Goal: Information Seeking & Learning: Learn about a topic

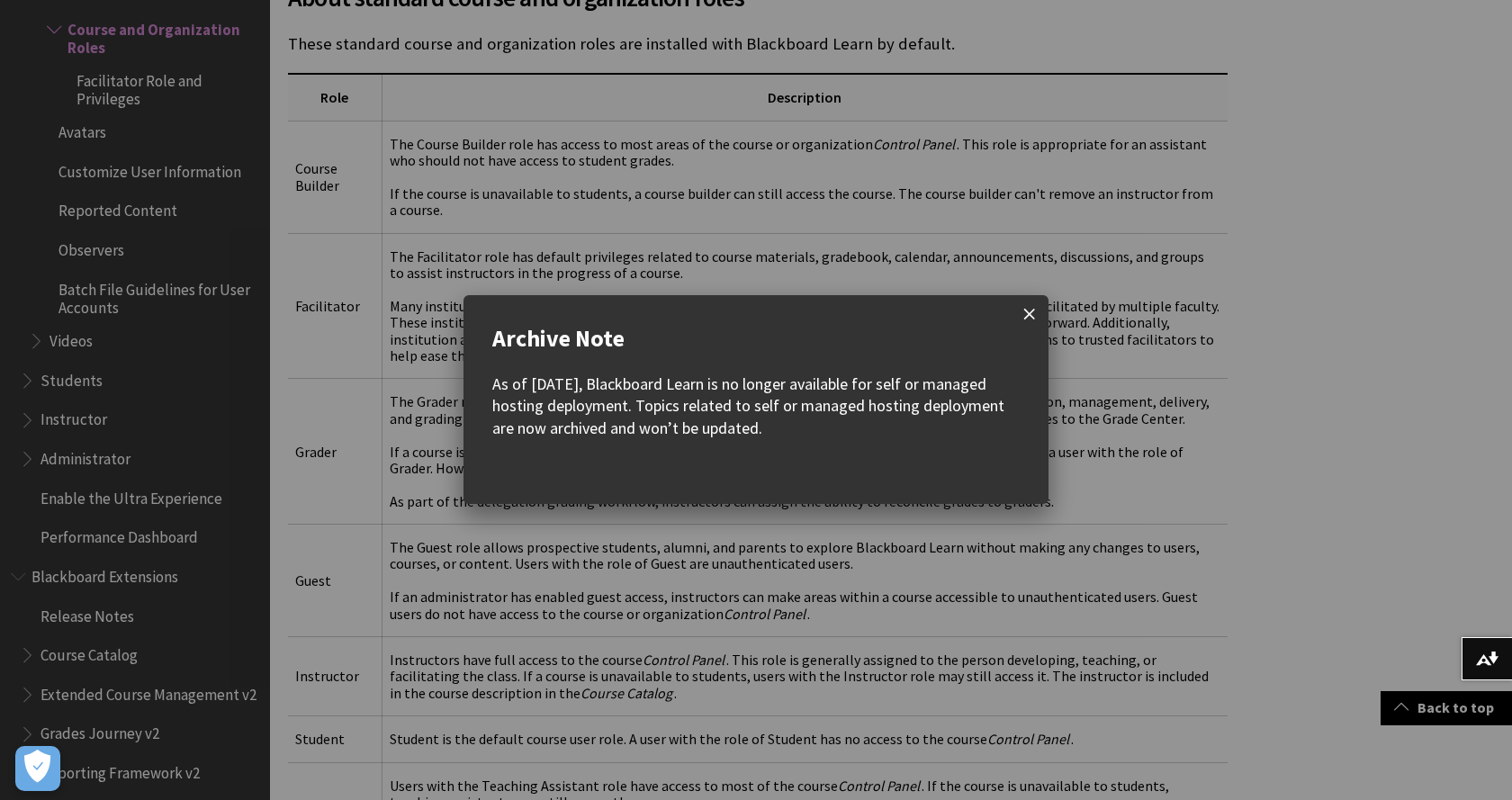
click at [1029, 318] on span at bounding box center [1030, 315] width 38 height 38
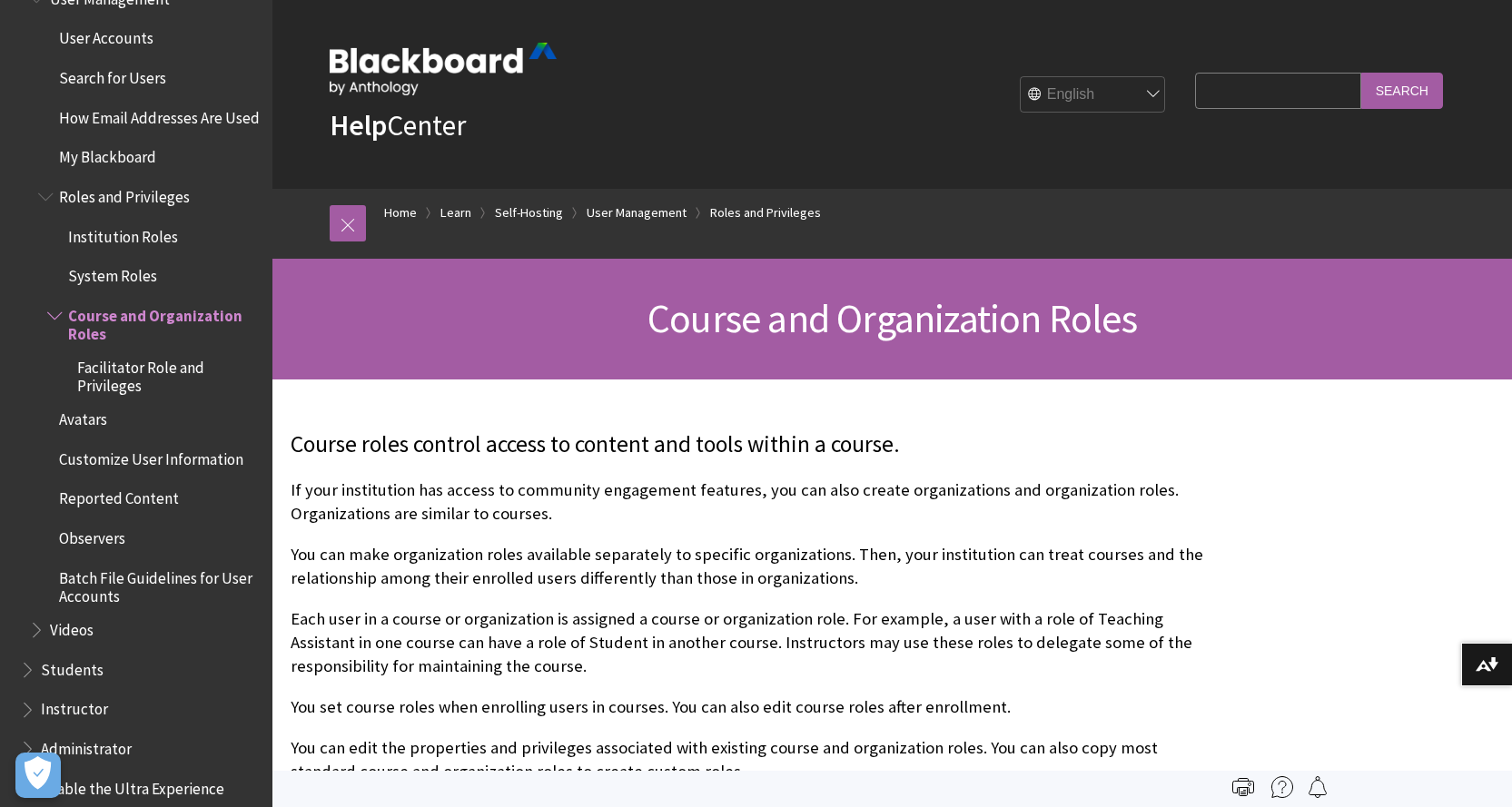
scroll to position [2582, 0]
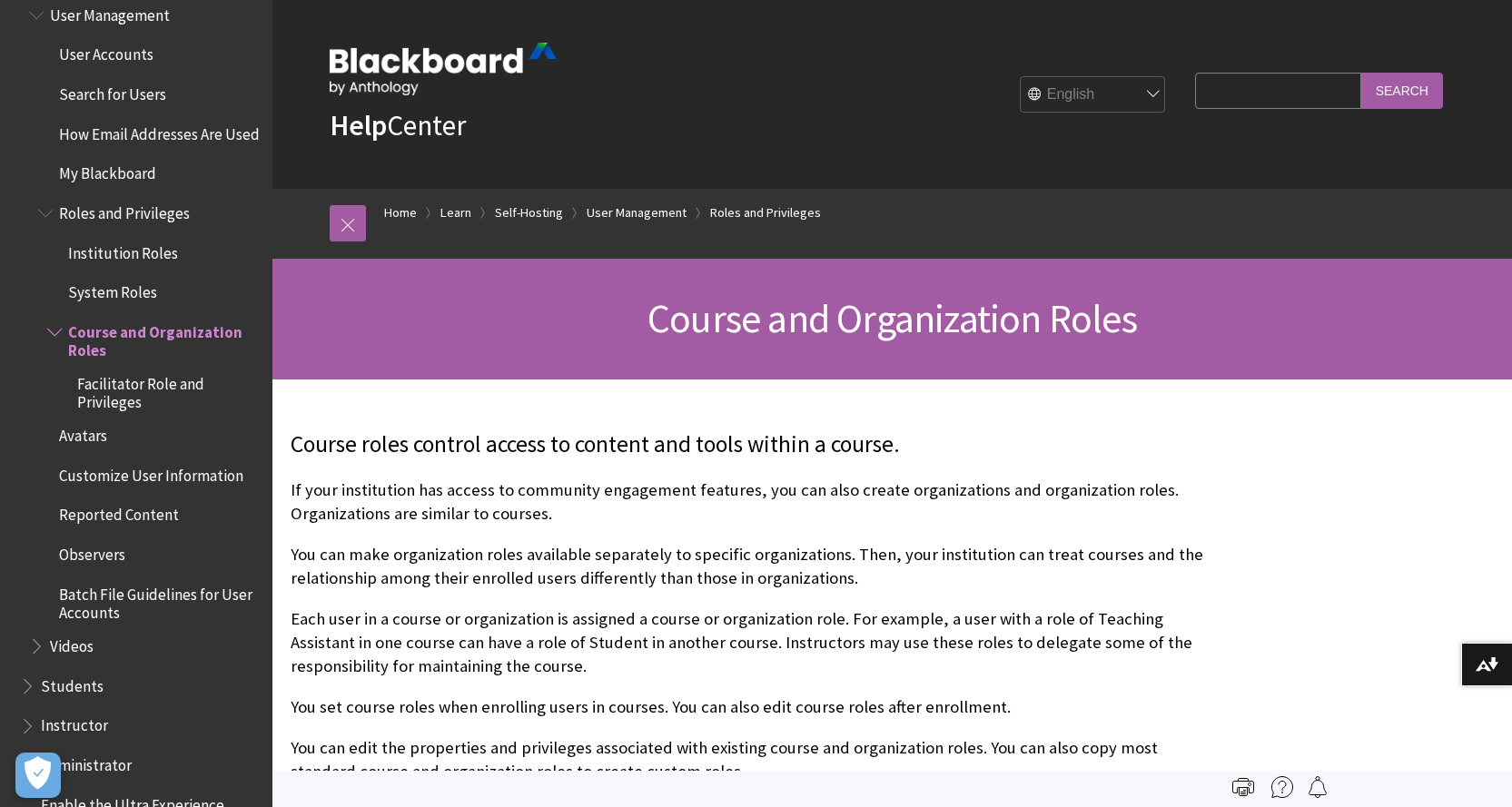
click at [130, 302] on span "System Roles" at bounding box center [113, 290] width 89 height 25
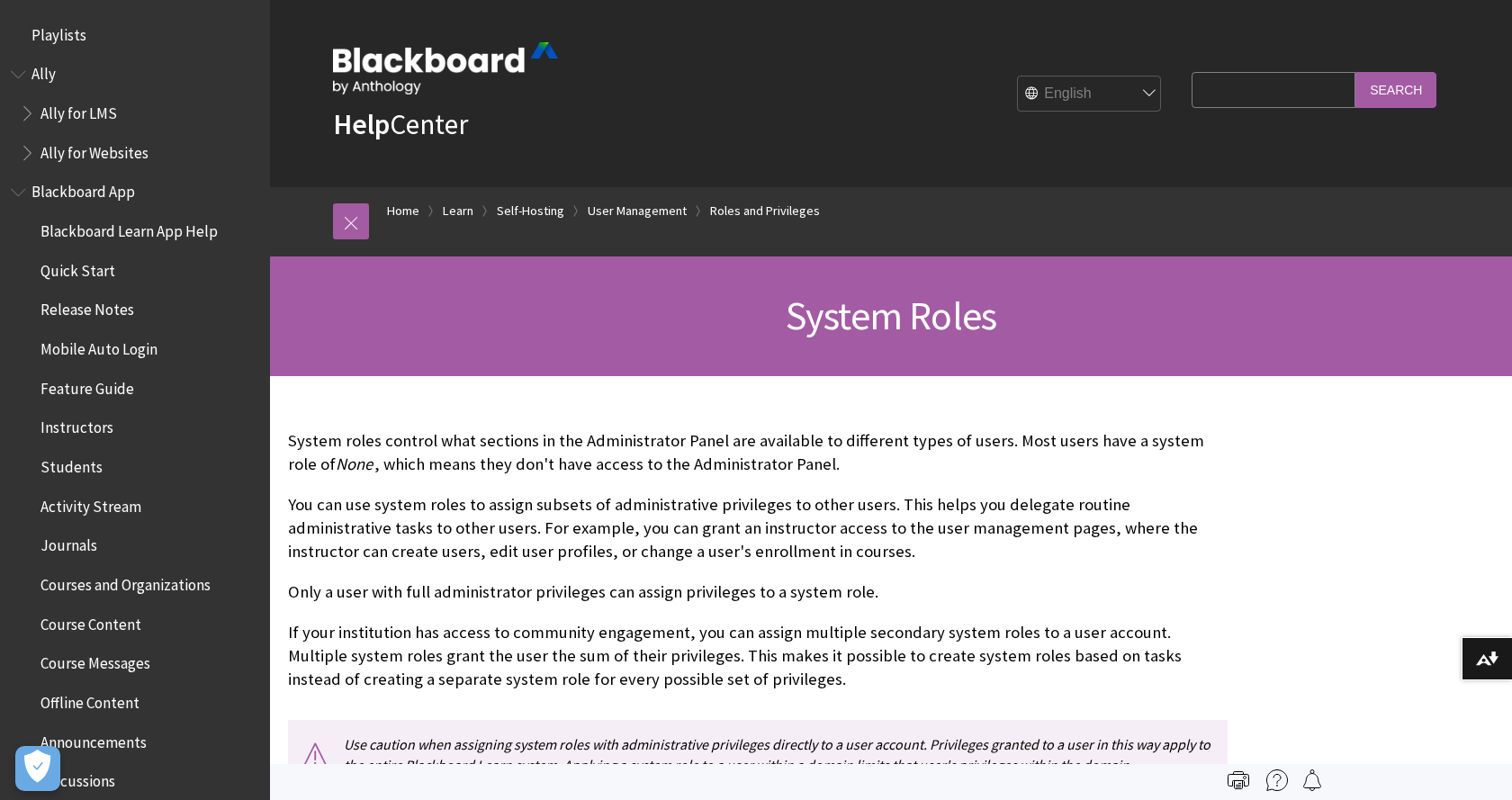
scroll to position [2820, 0]
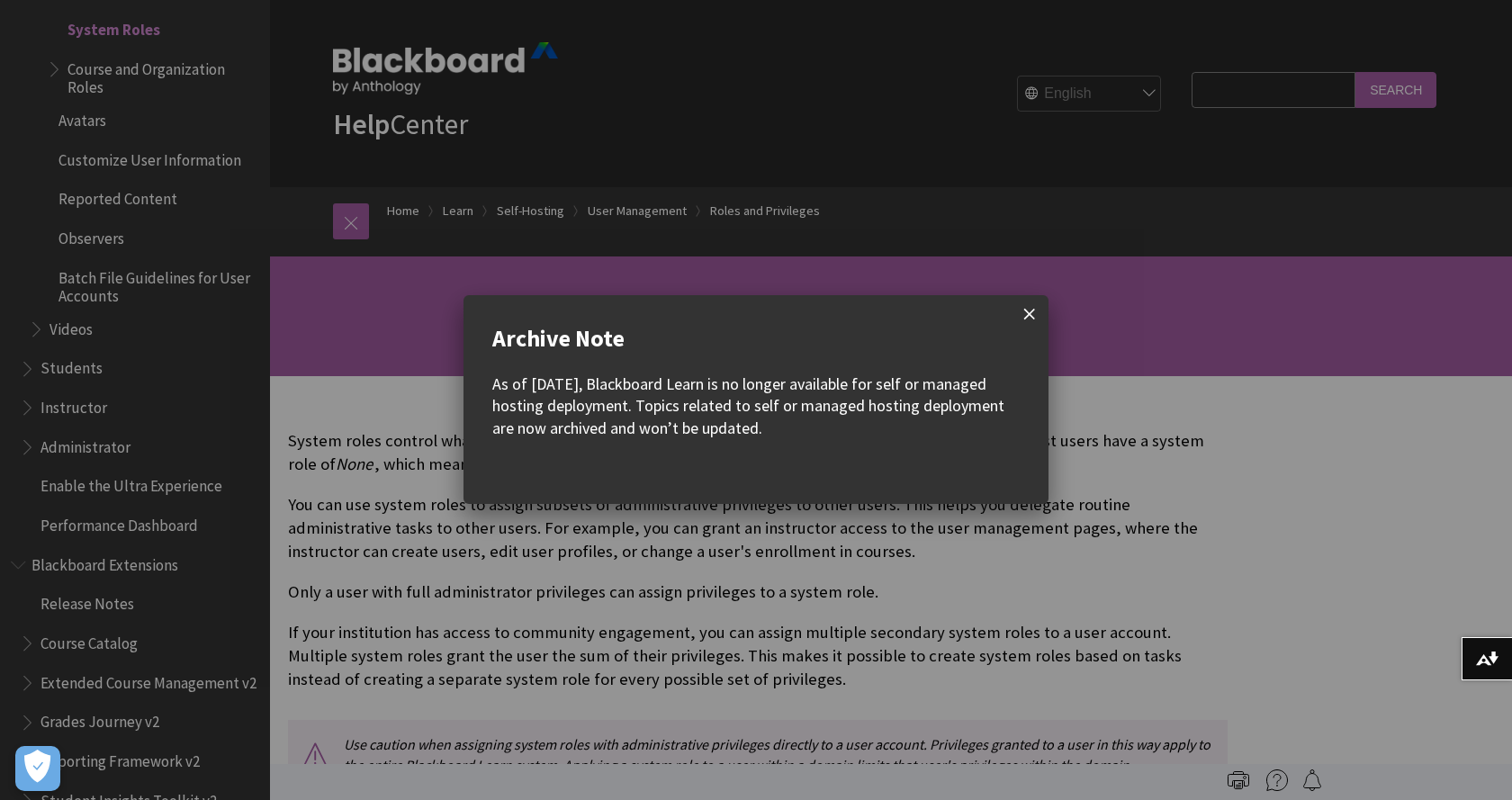
click at [1020, 311] on span at bounding box center [1030, 315] width 38 height 38
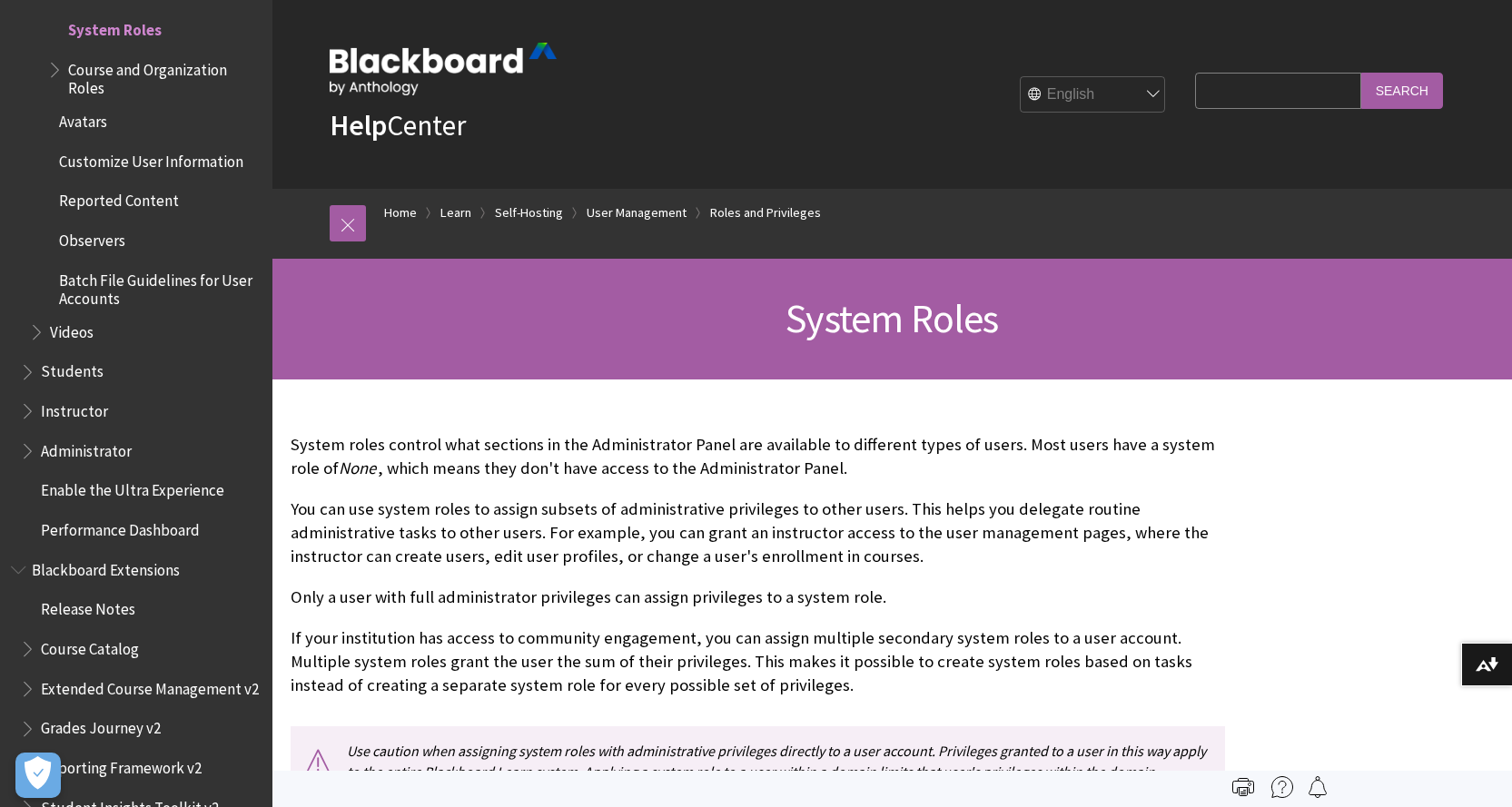
scroll to position [2542, 0]
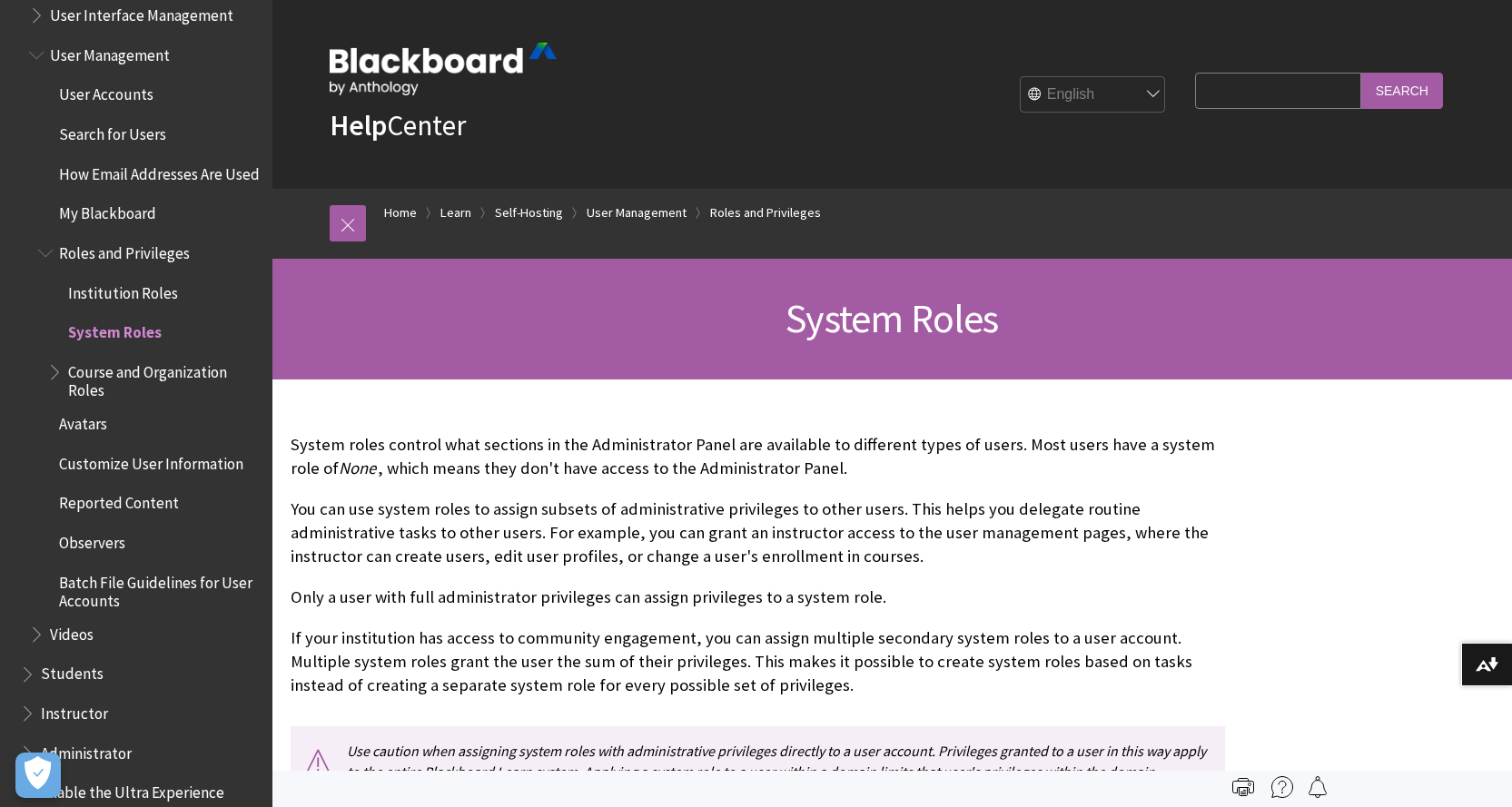
click at [94, 262] on span "Roles and Privileges" at bounding box center [124, 250] width 131 height 25
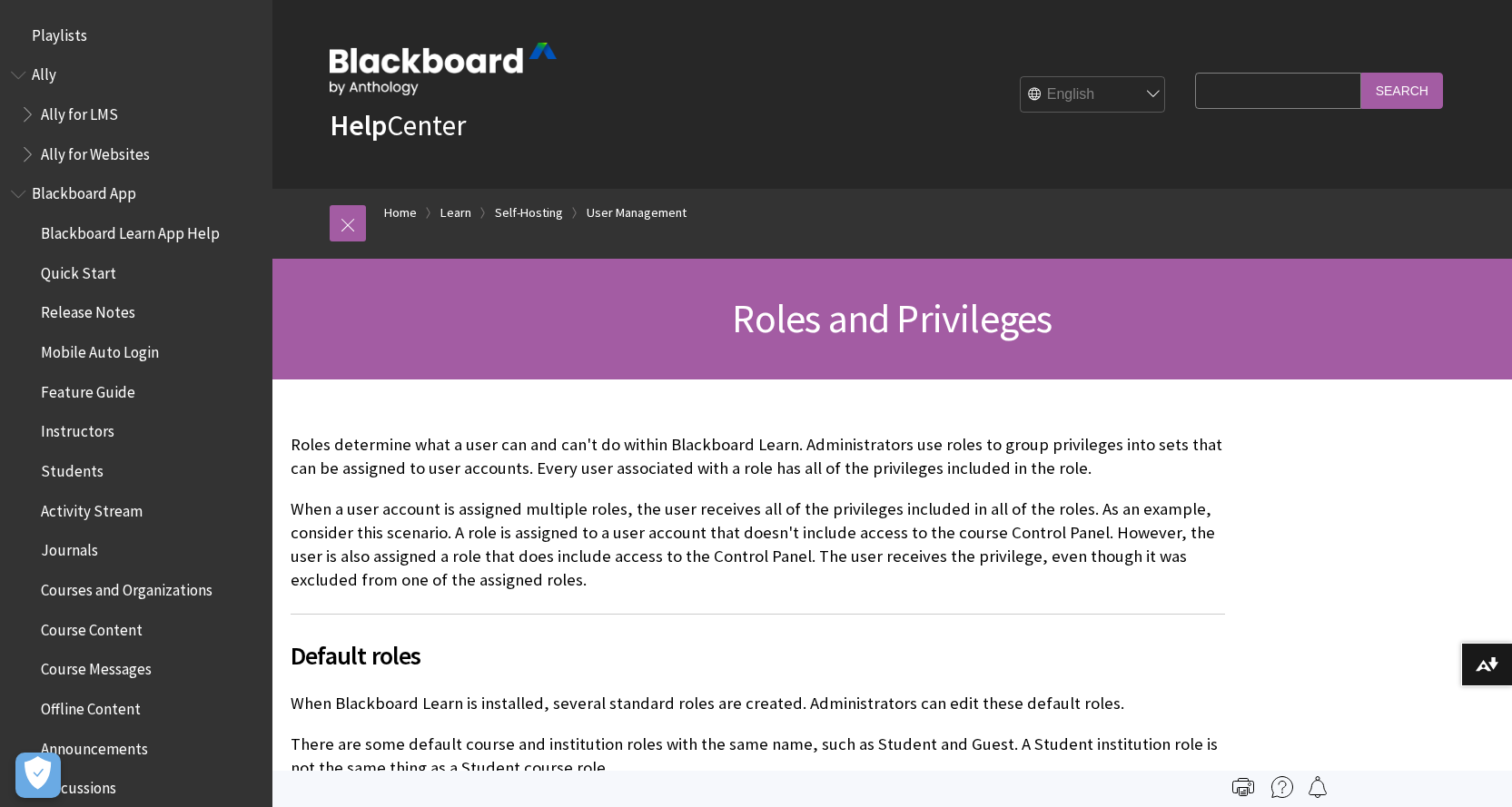
scroll to position [2766, 0]
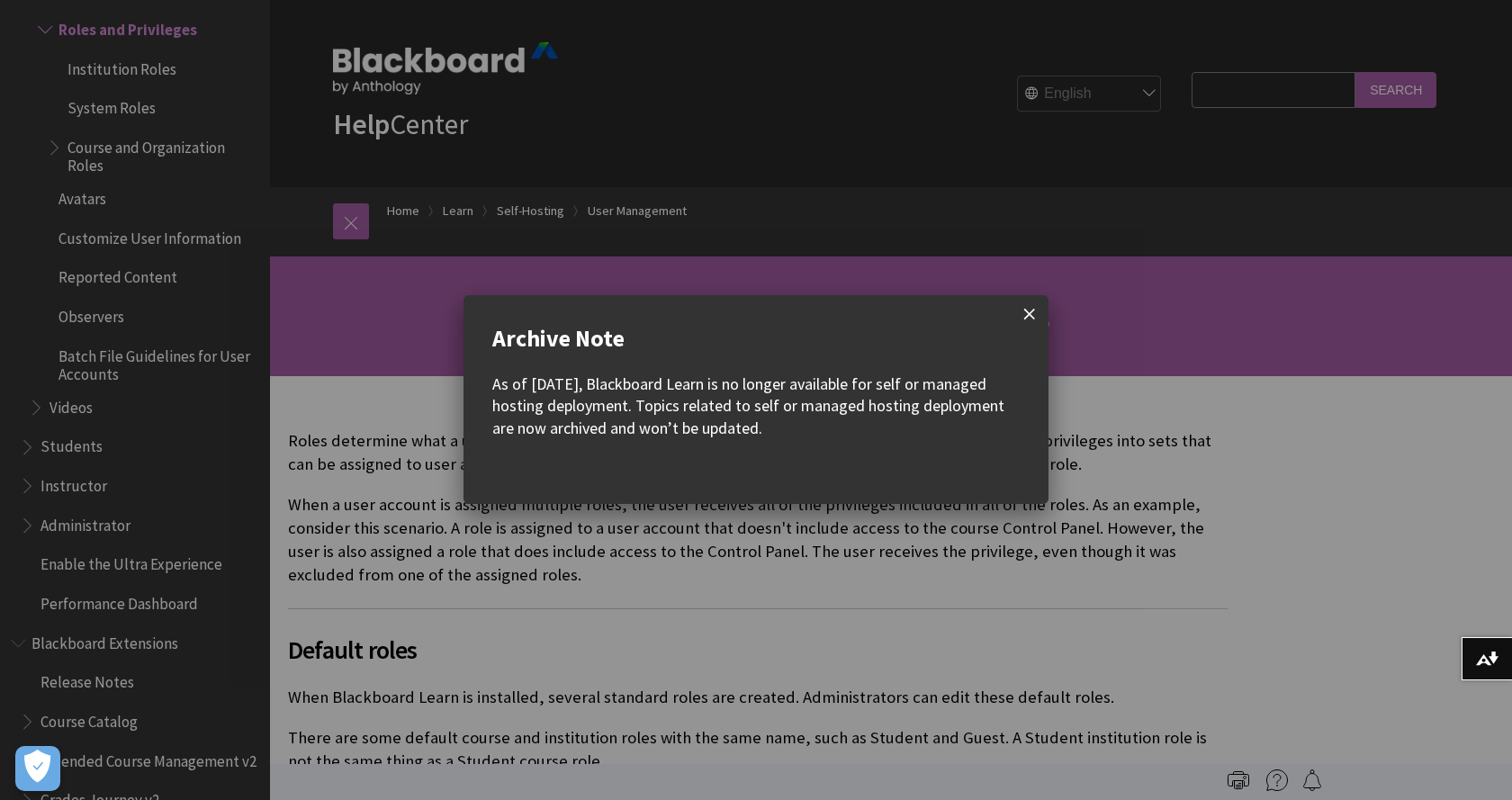
click at [1025, 305] on span at bounding box center [1030, 315] width 38 height 38
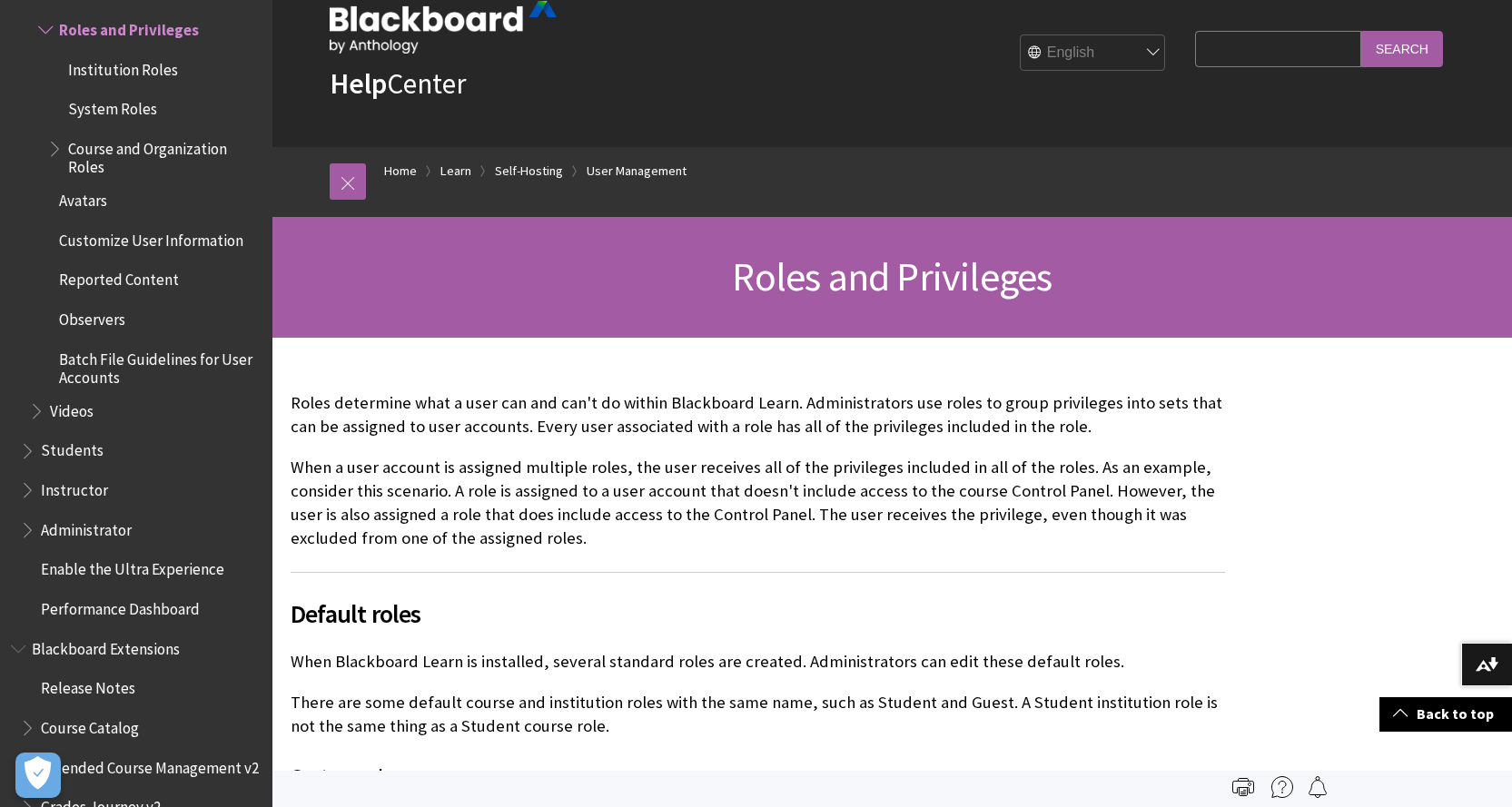
scroll to position [0, 0]
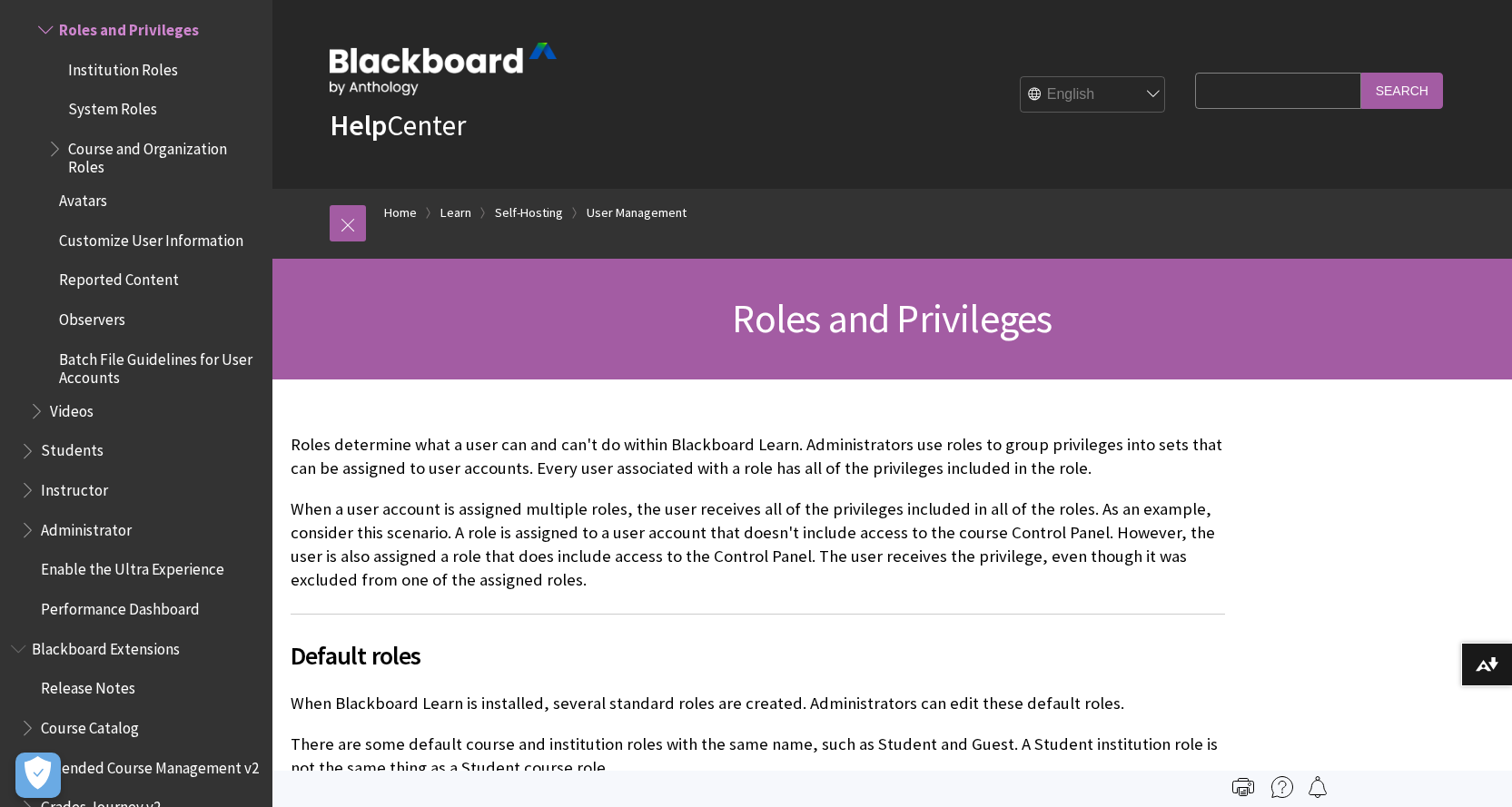
click at [123, 79] on span "Institution Roles" at bounding box center [123, 67] width 110 height 25
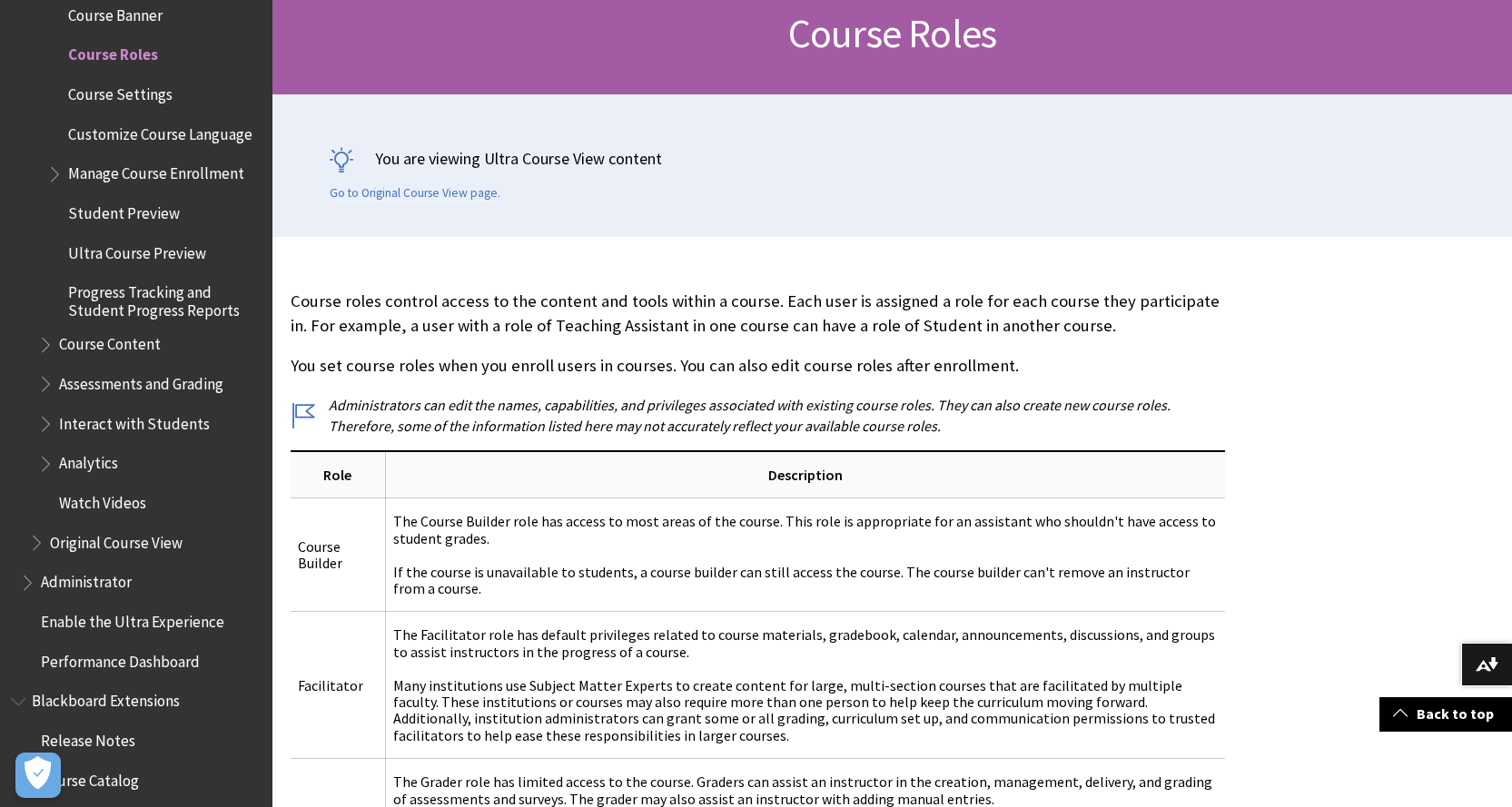
scroll to position [302, 0]
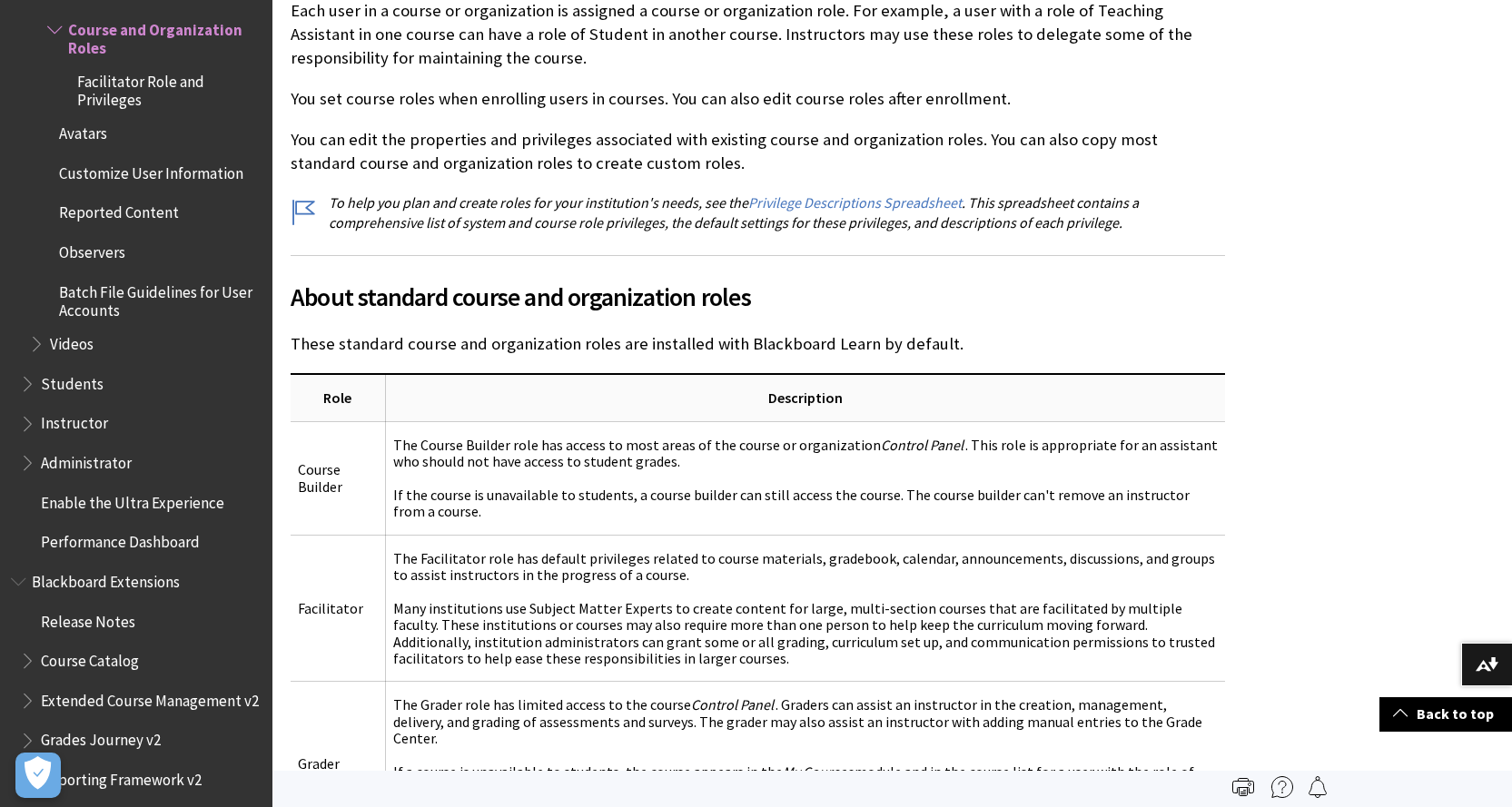
scroll to position [606, 0]
